Goal: Communication & Community: Participate in discussion

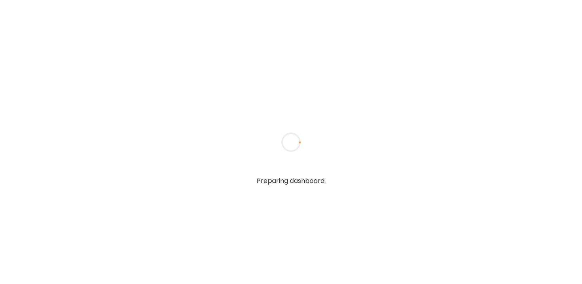
type input "**********"
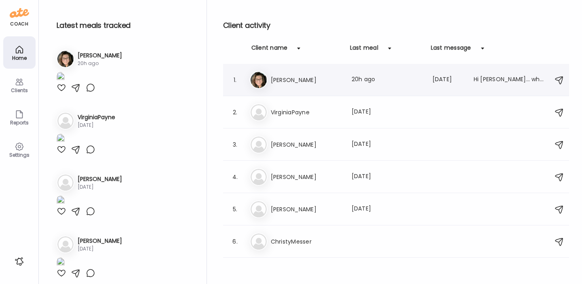
click at [323, 91] on div "1. Ca [PERSON_NAME] Last meal: 20h ago Last message: [DATE] Hi [PERSON_NAME]… w…" at bounding box center [396, 80] width 346 height 32
click at [494, 81] on div "Hi [PERSON_NAME]… what are your thoughts about this snack? It’s high and carbs …" at bounding box center [509, 80] width 71 height 10
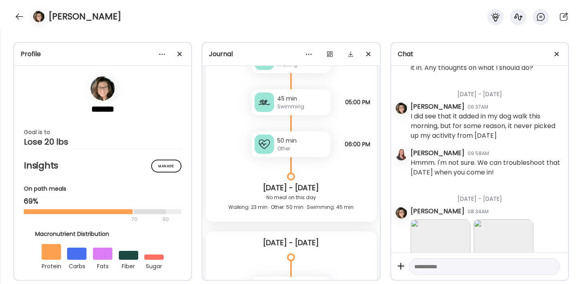
scroll to position [170, 0]
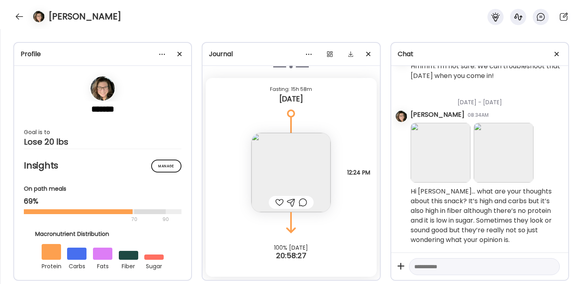
click at [436, 156] on img at bounding box center [441, 153] width 60 height 60
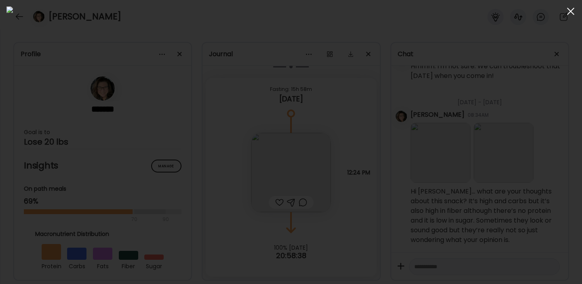
click at [572, 8] on div at bounding box center [571, 11] width 16 height 16
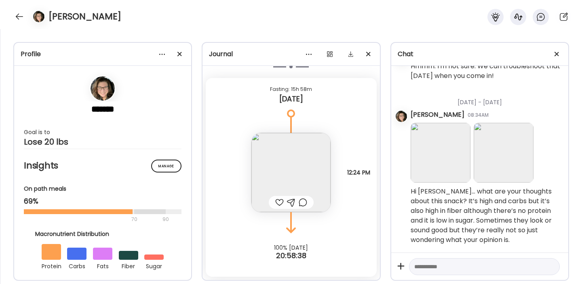
click at [510, 155] on img at bounding box center [504, 153] width 60 height 60
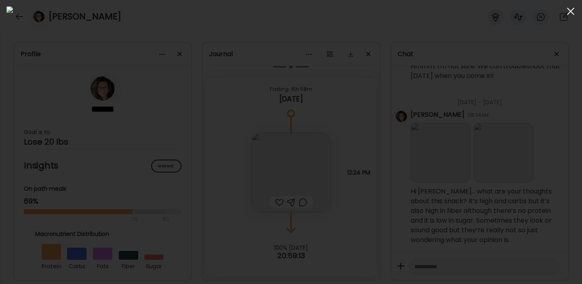
click at [570, 13] on div at bounding box center [571, 11] width 16 height 16
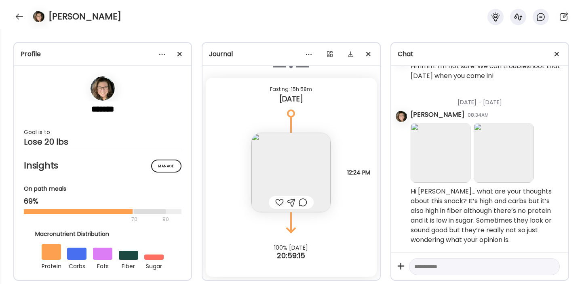
click at [448, 270] on textarea at bounding box center [477, 267] width 126 height 10
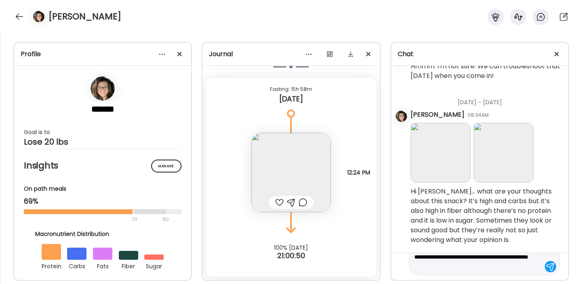
scroll to position [48, 0]
type textarea "**********"
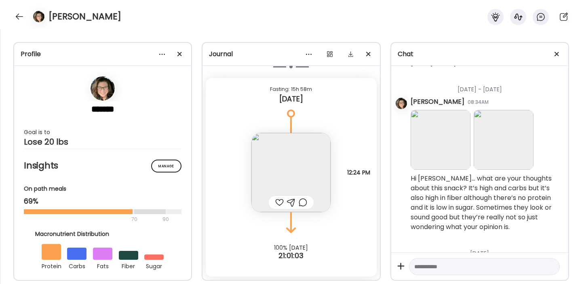
scroll to position [267, 0]
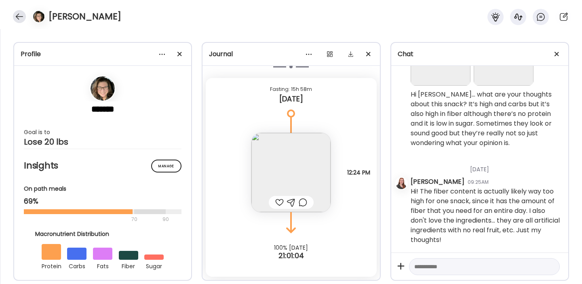
click at [20, 15] on div at bounding box center [19, 16] width 13 height 13
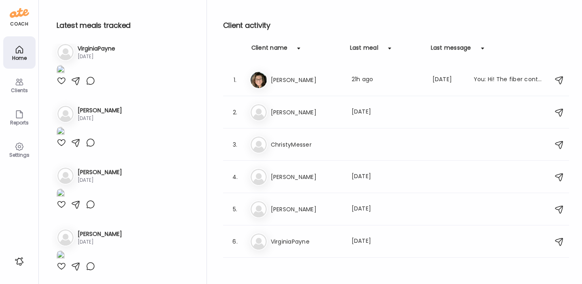
scroll to position [95, 0]
click at [65, 76] on img at bounding box center [61, 70] width 8 height 11
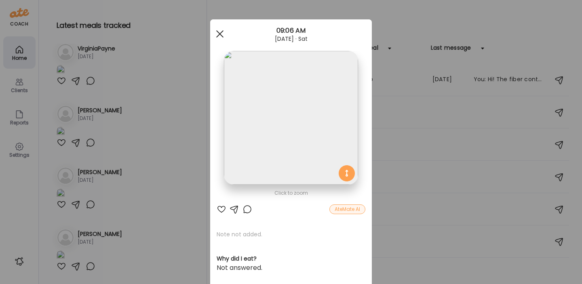
click at [220, 30] on div at bounding box center [220, 34] width 16 height 16
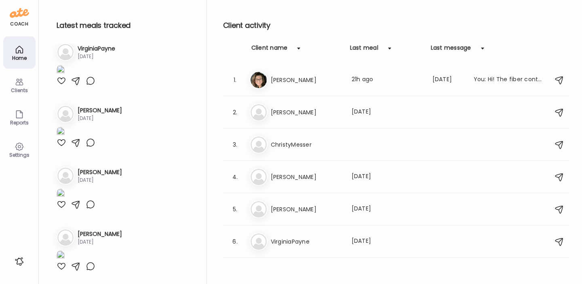
scroll to position [201, 0]
click at [293, 244] on h3 "VirginiaPayne" at bounding box center [306, 242] width 71 height 10
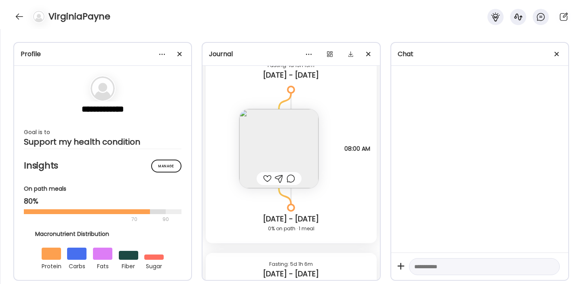
scroll to position [3088, 0]
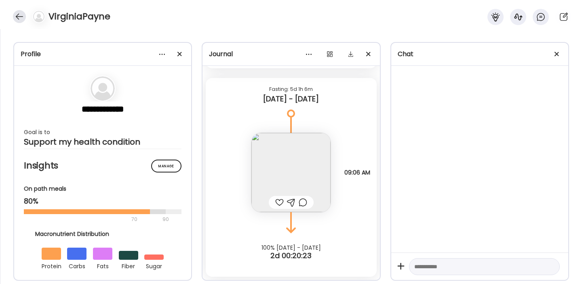
click at [18, 19] on div at bounding box center [19, 16] width 13 height 13
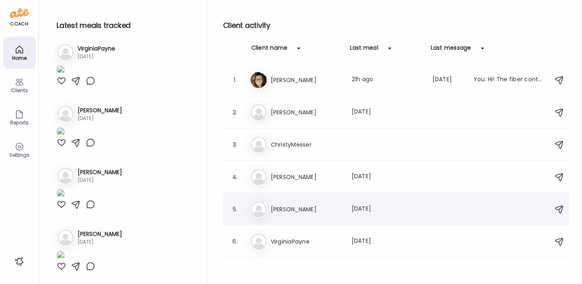
click at [296, 207] on h3 "[PERSON_NAME]" at bounding box center [306, 210] width 71 height 10
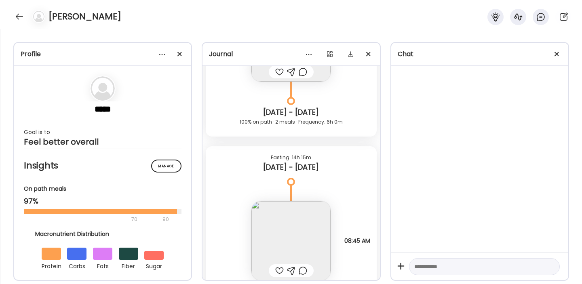
scroll to position [5290, 0]
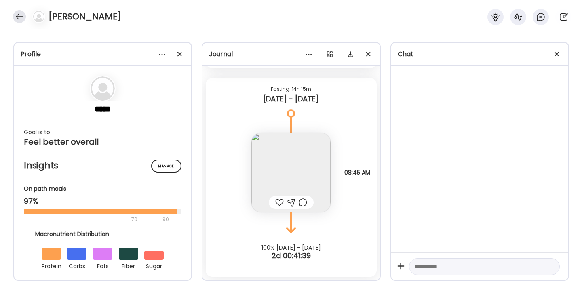
click at [17, 15] on div at bounding box center [19, 16] width 13 height 13
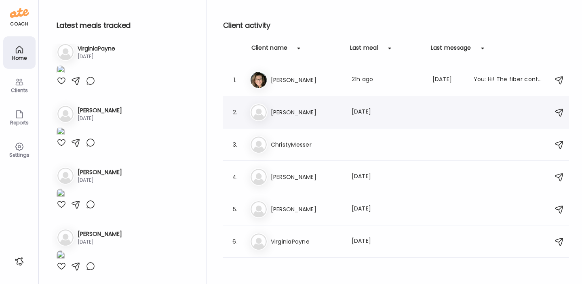
click at [302, 114] on h3 "[PERSON_NAME]" at bounding box center [306, 113] width 71 height 10
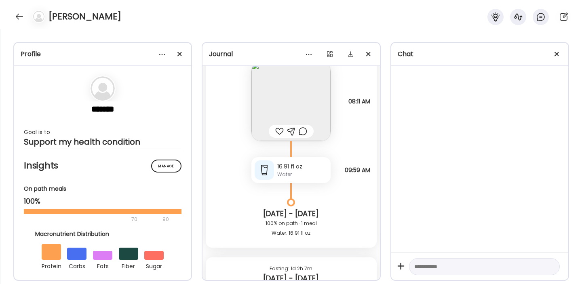
scroll to position [3765, 0]
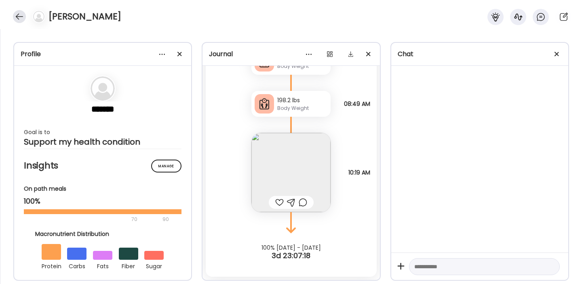
click at [22, 17] on div at bounding box center [19, 16] width 13 height 13
